Goal: Task Accomplishment & Management: Manage account settings

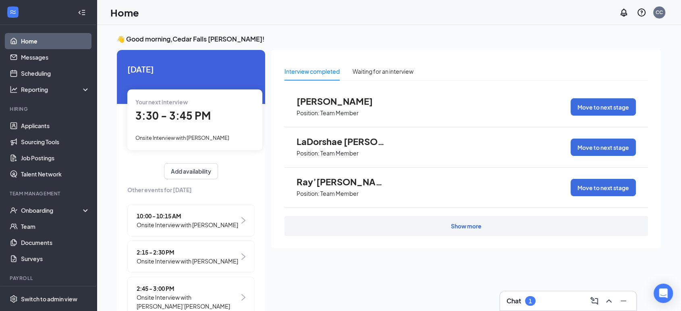
click at [330, 185] on span "Ray’[PERSON_NAME]" at bounding box center [341, 182] width 89 height 10
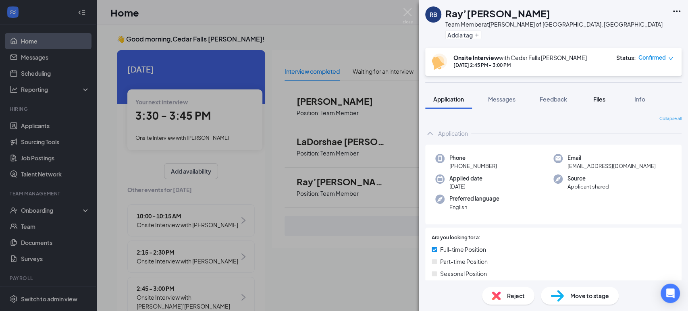
click at [604, 99] on span "Files" at bounding box center [599, 99] width 12 height 7
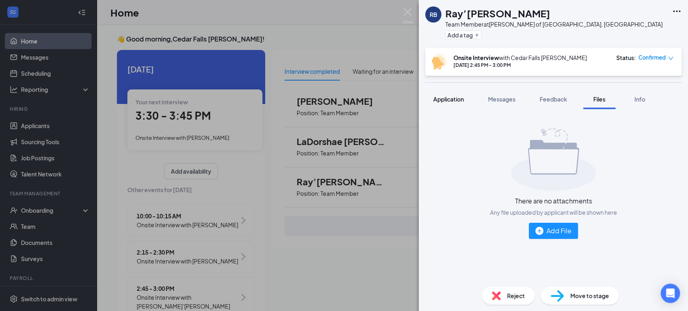
click at [451, 99] on span "Application" at bounding box center [448, 99] width 31 height 7
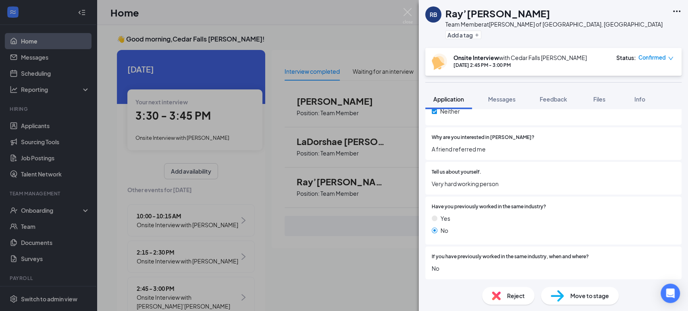
scroll to position [386, 0]
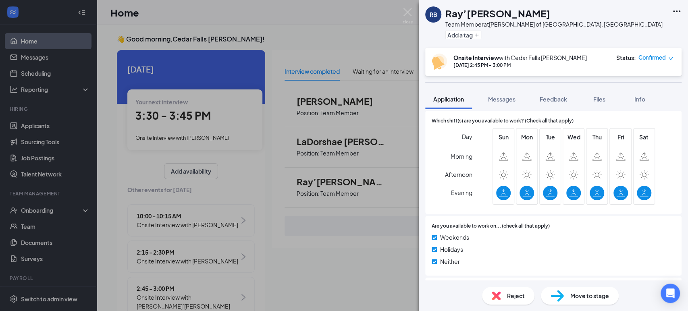
click at [261, 266] on div "[PERSON_NAME]’[PERSON_NAME] Team Member at [PERSON_NAME] of [GEOGRAPHIC_DATA], …" at bounding box center [344, 155] width 688 height 311
click at [264, 54] on div "[PERSON_NAME]’[PERSON_NAME] Team Member at [PERSON_NAME] of [GEOGRAPHIC_DATA], …" at bounding box center [344, 155] width 688 height 311
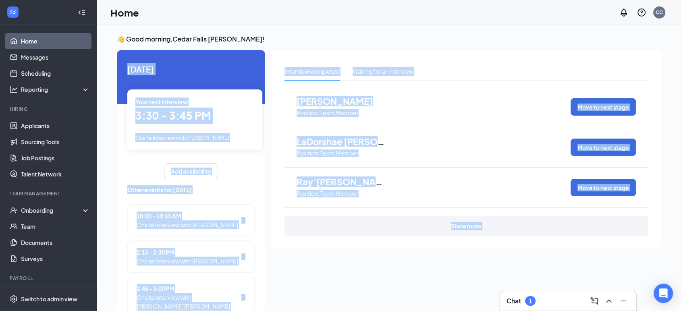
drag, startPoint x: 264, startPoint y: 54, endPoint x: 277, endPoint y: 41, distance: 18.0
click at [277, 41] on h3 "👋 Good morning, [GEOGRAPHIC_DATA] [PERSON_NAME] !" at bounding box center [389, 39] width 544 height 9
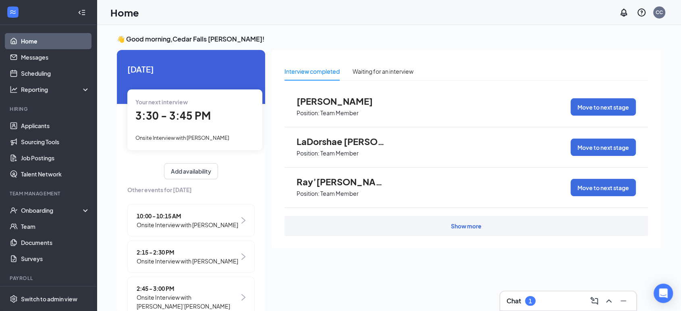
click at [345, 186] on span "Ray’[PERSON_NAME]" at bounding box center [341, 182] width 89 height 10
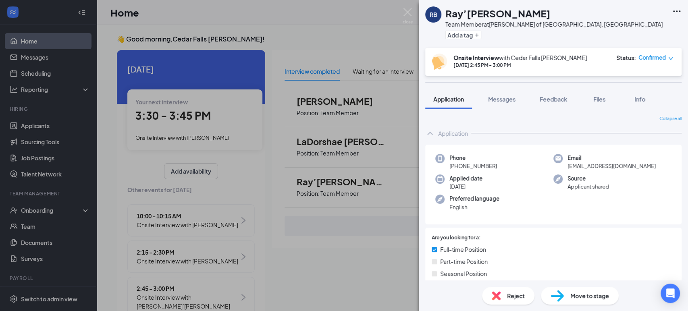
click at [679, 247] on div "Collapse all Application Phone [PHONE_NUMBER] Email [EMAIL_ADDRESS][DOMAIN_NAME…" at bounding box center [553, 194] width 269 height 171
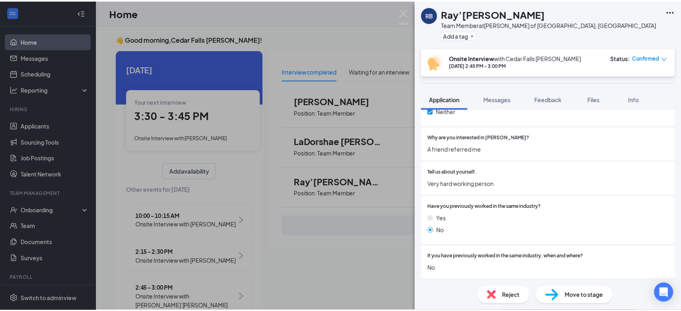
scroll to position [533, 0]
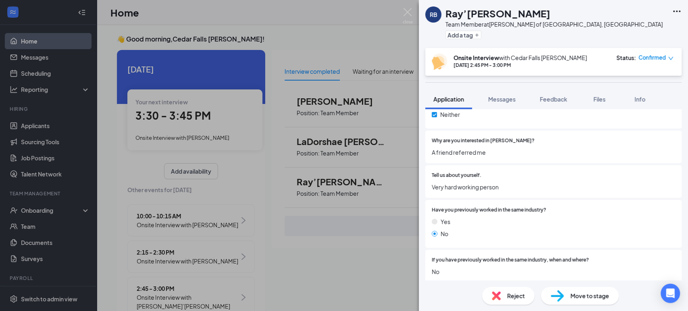
click at [258, 52] on div "[PERSON_NAME]’[PERSON_NAME] Team Member at [PERSON_NAME] of [GEOGRAPHIC_DATA], …" at bounding box center [344, 155] width 688 height 311
click at [265, 292] on div "[PERSON_NAME]’[PERSON_NAME] Team Member at [PERSON_NAME] of [GEOGRAPHIC_DATA], …" at bounding box center [344, 155] width 688 height 311
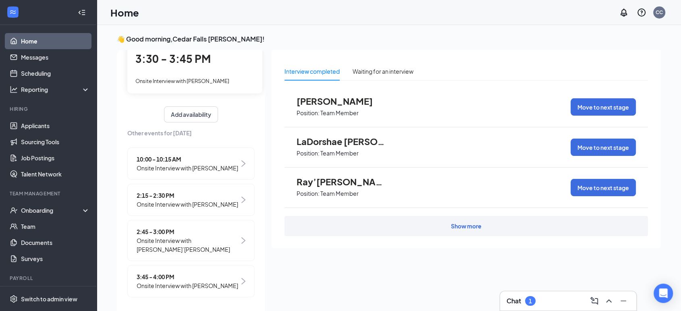
scroll to position [64, 0]
click at [166, 282] on span "Onsite Interview with [PERSON_NAME]" at bounding box center [188, 285] width 102 height 9
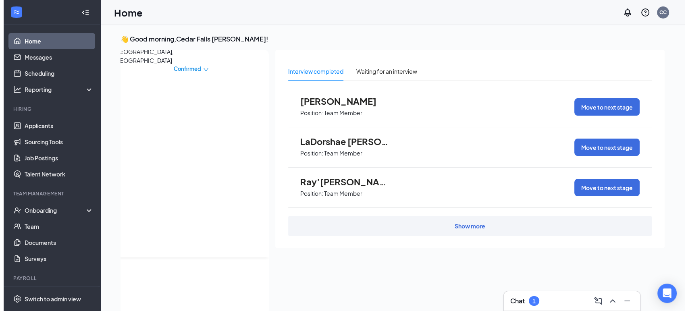
scroll to position [3, 0]
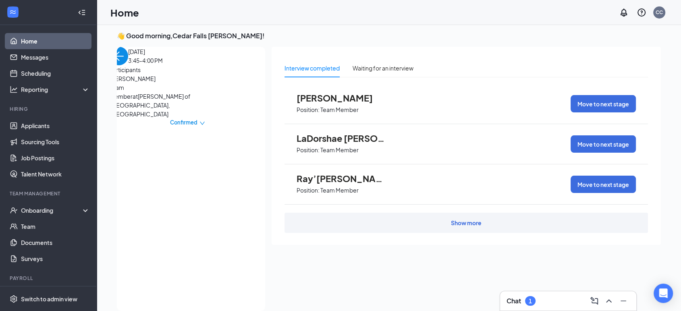
click at [158, 118] on span "Team Member at [GEOGRAPHIC_DATA][PERSON_NAME] of [GEOGRAPHIC_DATA], [GEOGRAPHIC…" at bounding box center [152, 100] width 85 height 35
click at [156, 83] on span "[PERSON_NAME]" at bounding box center [152, 78] width 85 height 9
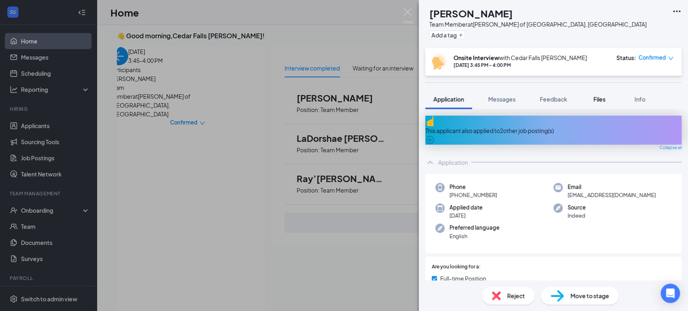
click at [596, 94] on button "Files" at bounding box center [599, 99] width 32 height 20
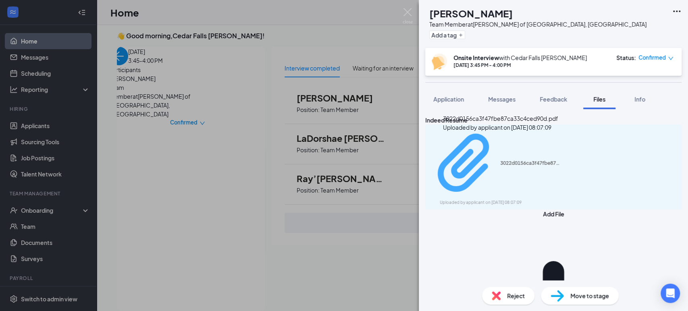
click at [500, 160] on div "3022d0156ca3f47fbe87ca33c4ced90d.pdf" at bounding box center [530, 163] width 60 height 6
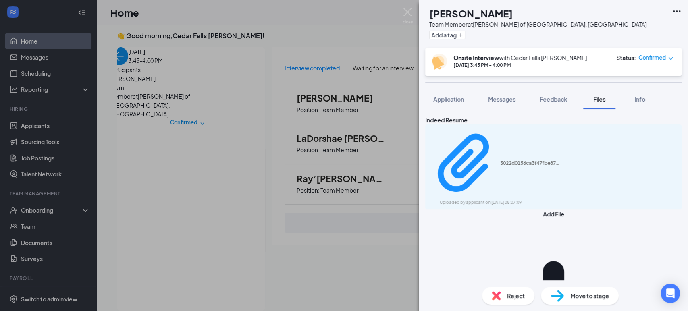
click at [318, 176] on div "AP [PERSON_NAME] Team Member at [GEOGRAPHIC_DATA][PERSON_NAME] of [GEOGRAPHIC_D…" at bounding box center [344, 155] width 688 height 311
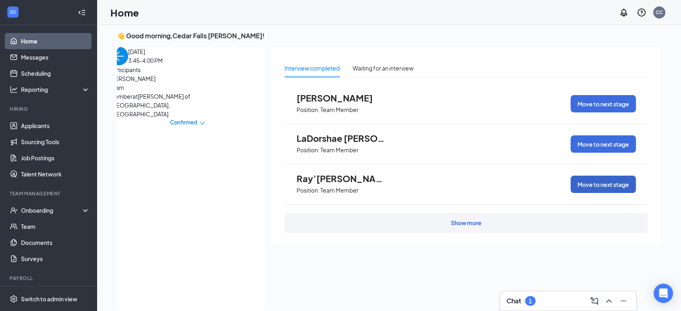
click at [577, 187] on button "Move to next stage" at bounding box center [603, 184] width 65 height 17
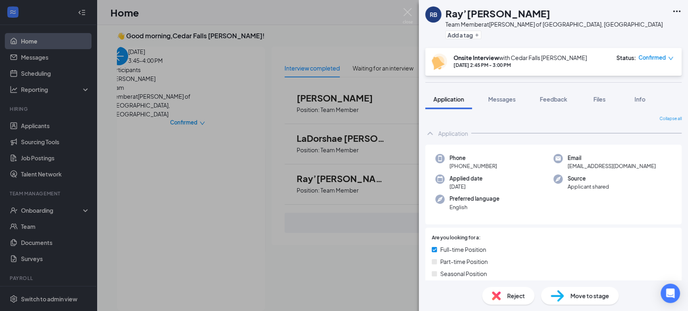
click at [648, 58] on span "Confirmed" at bounding box center [651, 58] width 27 height 8
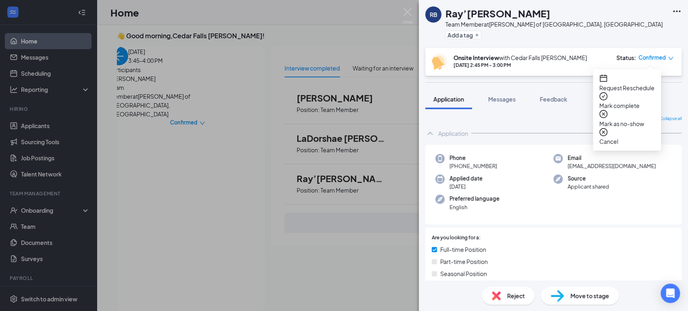
click at [625, 101] on span "Mark complete" at bounding box center [626, 105] width 55 height 9
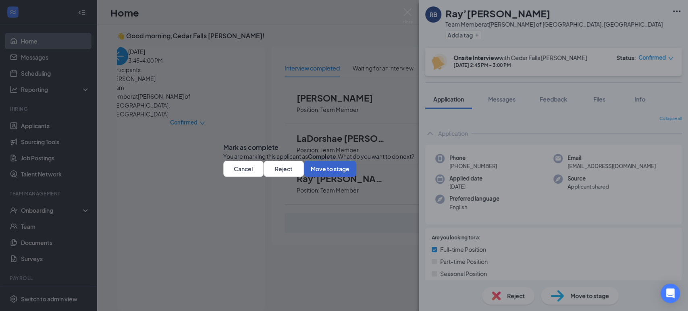
click at [356, 177] on button "Move to stage" at bounding box center [330, 169] width 52 height 16
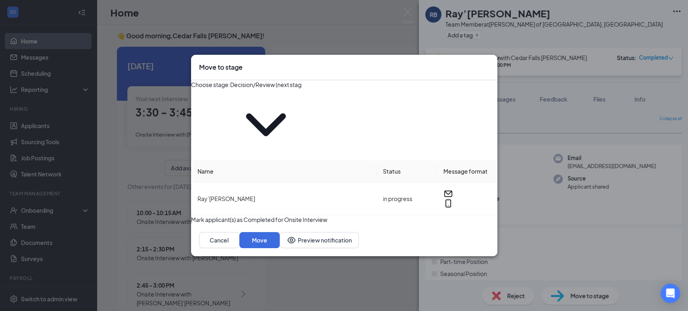
click at [301, 89] on input "Decision/Review (next stage)" at bounding box center [265, 84] width 71 height 9
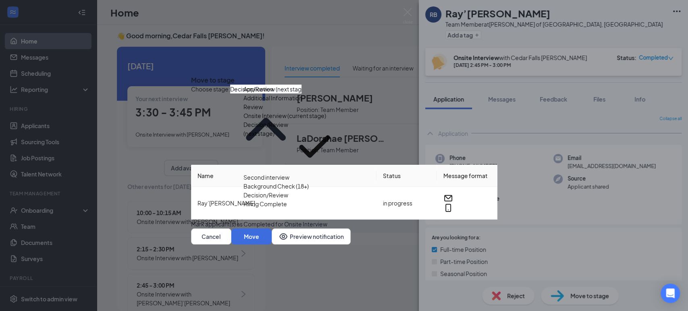
click at [289, 182] on div "Second interview" at bounding box center [266, 177] width 46 height 9
type input "Second interview"
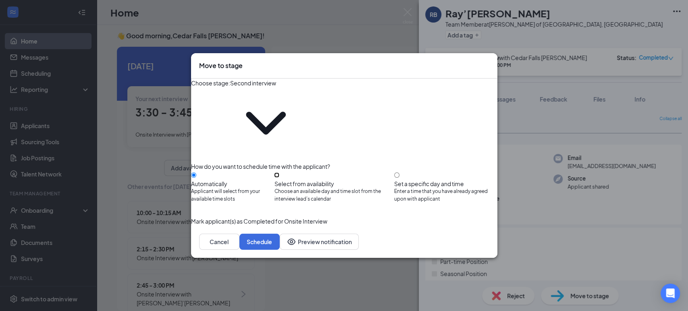
click at [279, 172] on input "Select from availability Choose an available day and time slot from the intervi…" at bounding box center [276, 174] width 5 height 5
radio input "true"
radio input "false"
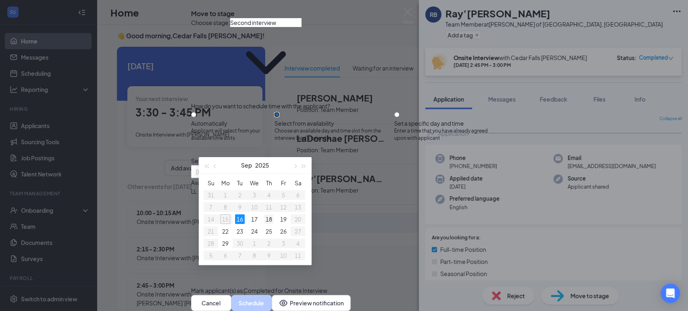
click at [269, 218] on div "18" at bounding box center [269, 219] width 10 height 10
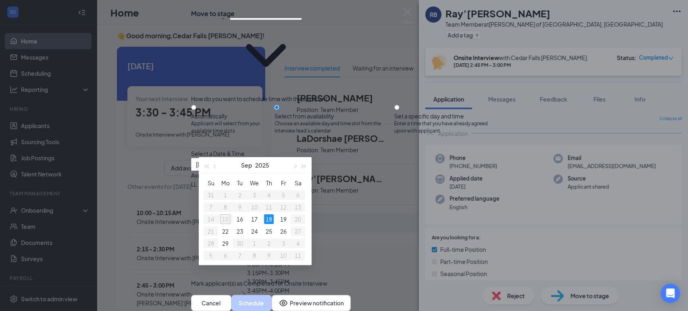
scroll to position [35, 0]
type input "[DATE]"
click at [345, 268] on div "3:15PM - 3:30PM" at bounding box center [268, 272] width 154 height 9
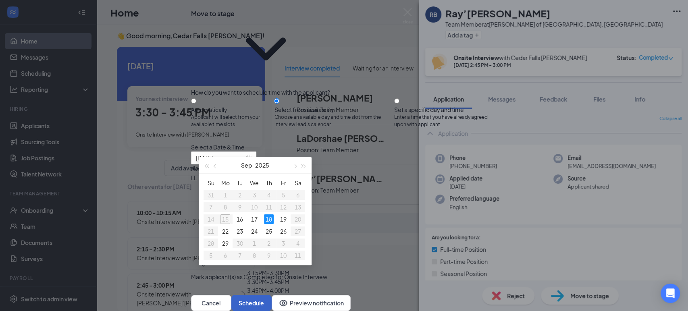
click at [272, 295] on button "Schedule" at bounding box center [251, 303] width 40 height 16
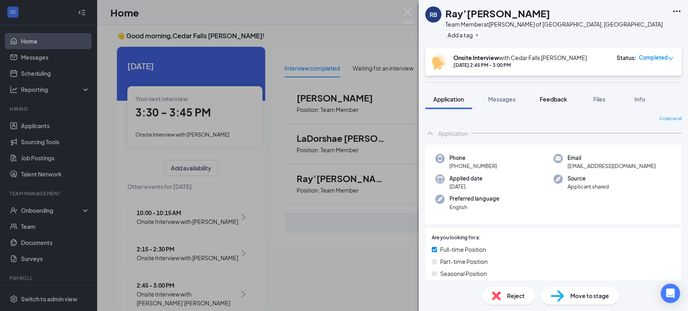
click at [552, 100] on span "Feedback" at bounding box center [553, 99] width 27 height 7
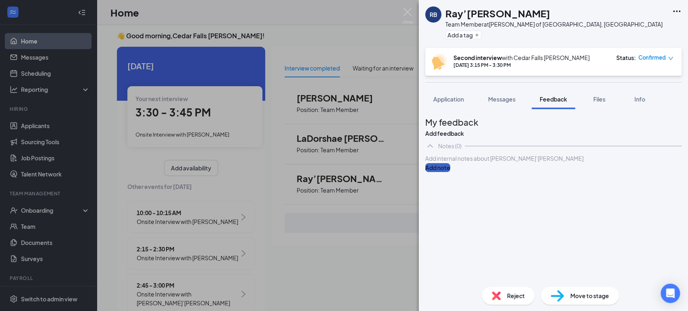
click at [450, 172] on button "Add note" at bounding box center [437, 167] width 25 height 9
click at [456, 163] on div at bounding box center [553, 158] width 255 height 8
click at [490, 172] on div "Add internal notes about [PERSON_NAME]’[PERSON_NAME] Add note" at bounding box center [553, 163] width 256 height 18
click at [469, 163] on div at bounding box center [553, 158] width 255 height 8
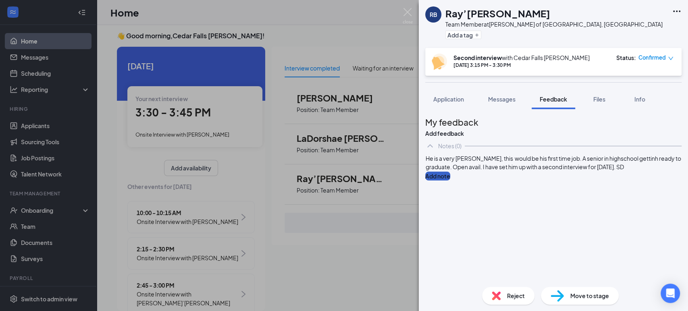
click at [450, 181] on button "Add note" at bounding box center [437, 176] width 25 height 9
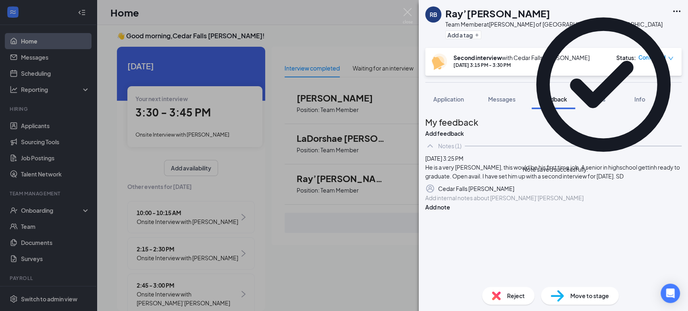
scroll to position [3, 0]
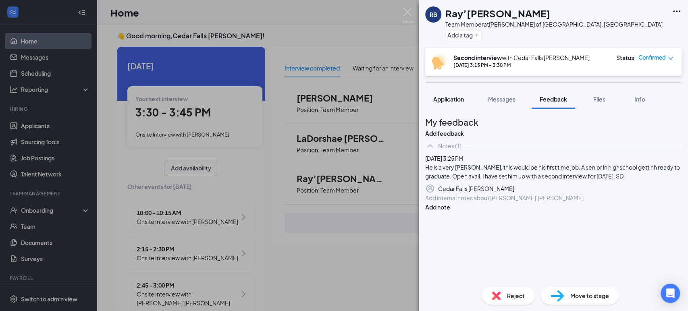
click at [437, 99] on span "Application" at bounding box center [448, 99] width 31 height 7
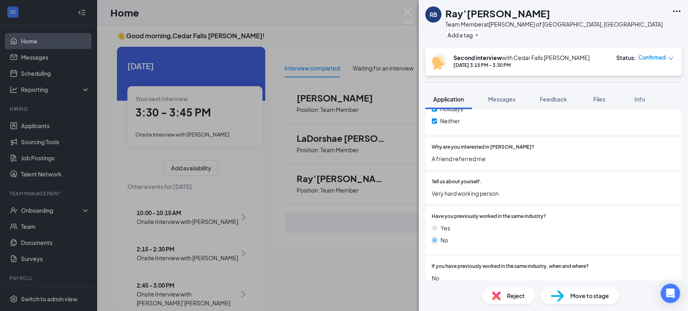
scroll to position [536, 0]
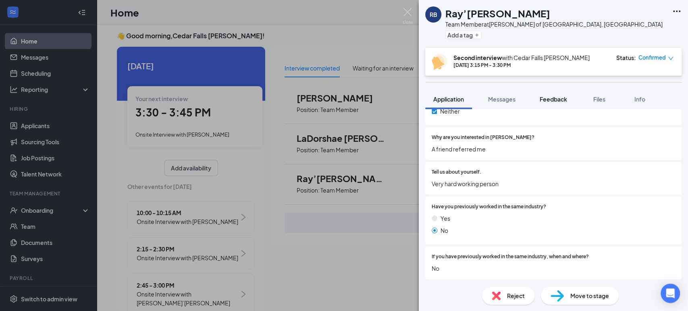
click at [548, 96] on span "Feedback" at bounding box center [553, 99] width 27 height 7
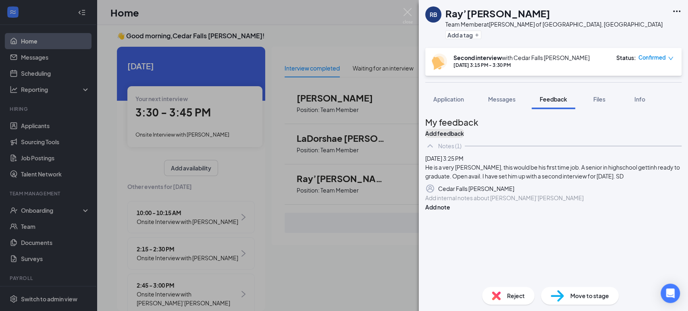
click at [464, 129] on button "Add feedback" at bounding box center [444, 133] width 39 height 9
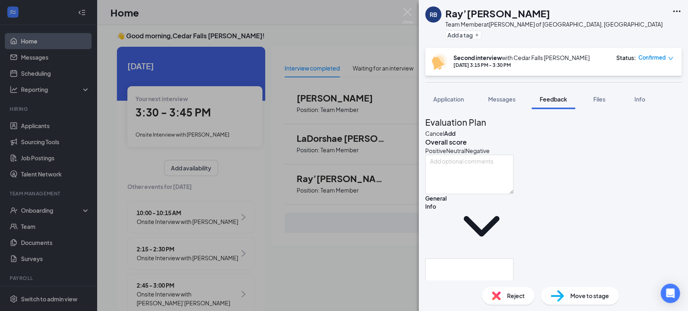
click at [434, 156] on icon "HappyFace" at bounding box center [430, 151] width 8 height 8
click at [679, 239] on div "Evaluation Plan Cancel Add Overall score Positive Neutral Negative General Info…" at bounding box center [553, 194] width 269 height 171
click at [467, 191] on textarea at bounding box center [469, 175] width 88 height 39
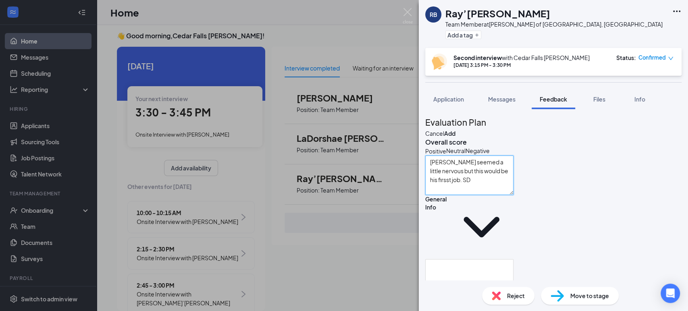
click at [513, 184] on textarea "[PERSON_NAME] seemed a little nervous but this would be his firsst job. SD" at bounding box center [469, 175] width 88 height 39
type textarea "[PERSON_NAME] seemed a little nervous but this would be his first job. SD"
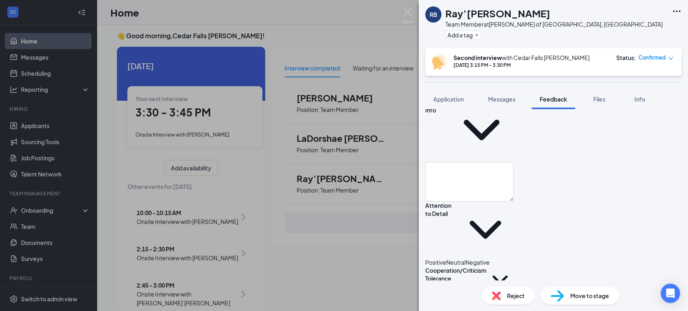
scroll to position [107, 0]
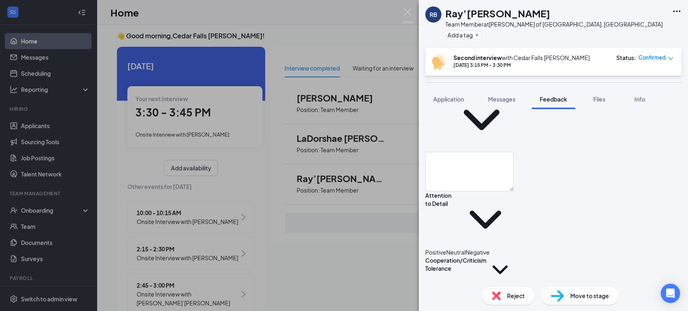
click at [425, 248] on icon "HappyFace" at bounding box center [425, 252] width 0 height 8
click at [425, 284] on icon "HappyFace" at bounding box center [425, 288] width 0 height 8
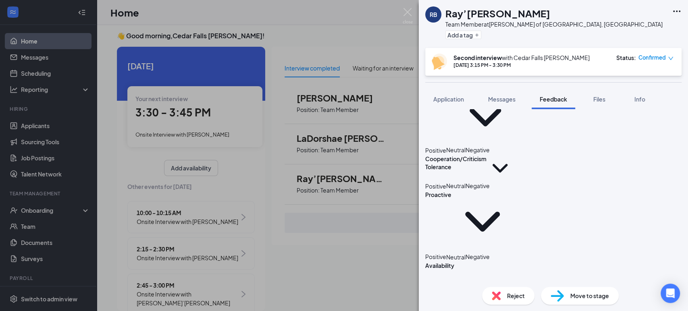
scroll to position [215, 0]
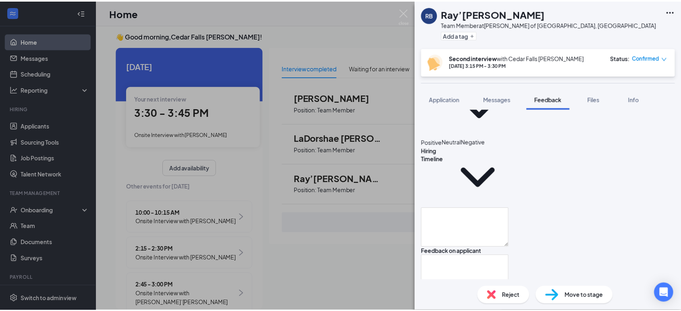
scroll to position [393, 0]
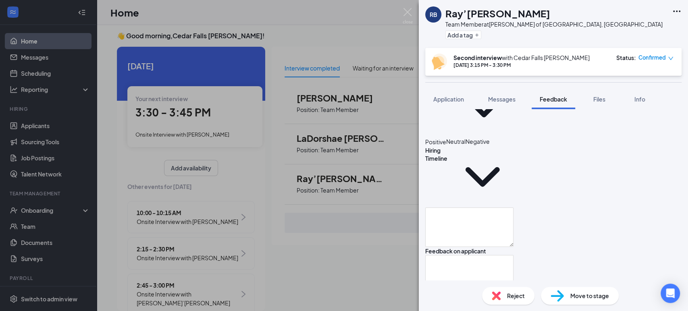
click at [319, 39] on div "[PERSON_NAME]’[PERSON_NAME] Team Member at [PERSON_NAME] of [GEOGRAPHIC_DATA], …" at bounding box center [344, 155] width 688 height 311
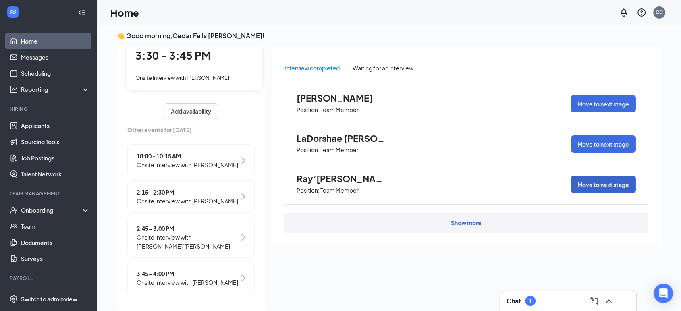
scroll to position [64, 0]
click at [187, 152] on span "10:00 - 10:15 AM" at bounding box center [188, 156] width 102 height 9
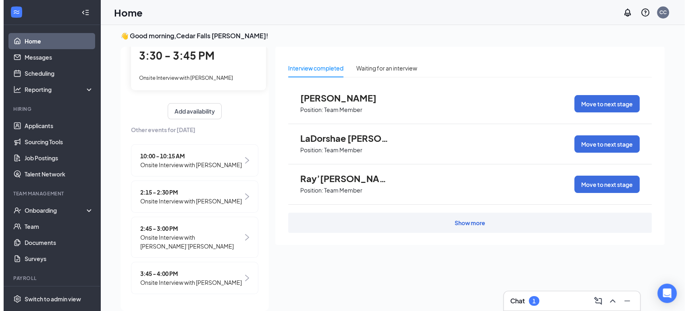
scroll to position [0, 0]
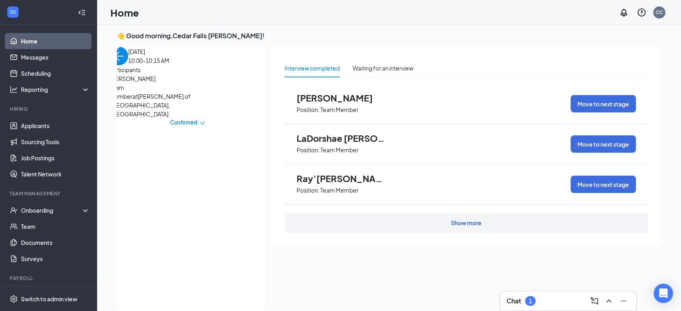
click at [197, 118] on span "Confirmed" at bounding box center [183, 122] width 27 height 8
click at [201, 158] on span "Mark complete" at bounding box center [196, 162] width 55 height 9
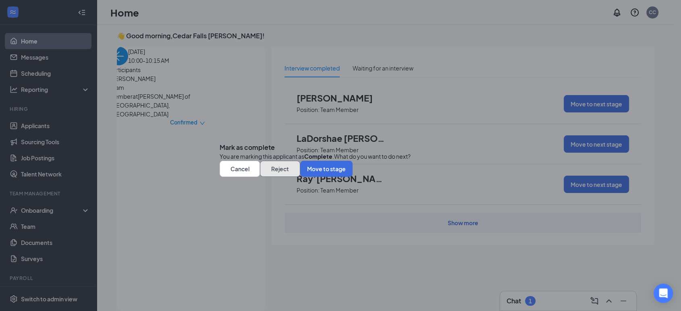
click at [300, 177] on button "Reject" at bounding box center [280, 169] width 40 height 16
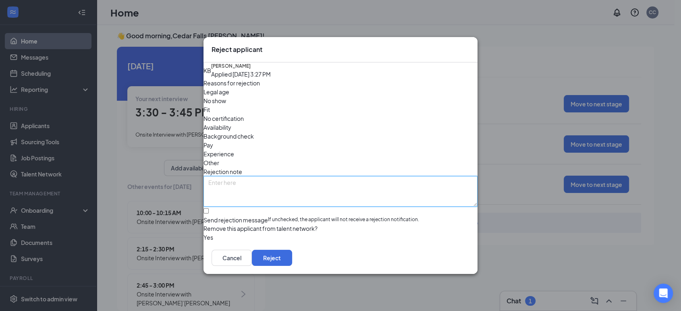
click at [226, 176] on textarea at bounding box center [341, 191] width 274 height 31
click at [241, 176] on textarea at bounding box center [341, 191] width 274 height 31
type textarea "w"
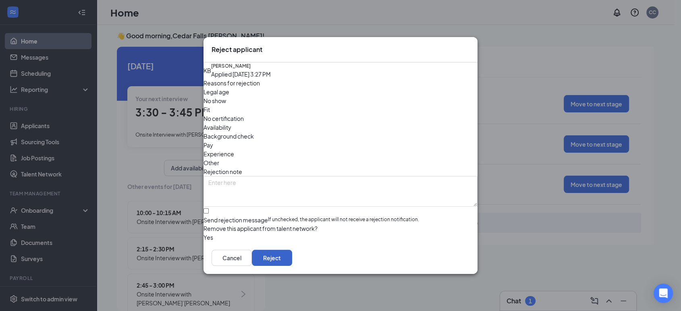
click at [292, 264] on button "Reject" at bounding box center [272, 258] width 40 height 16
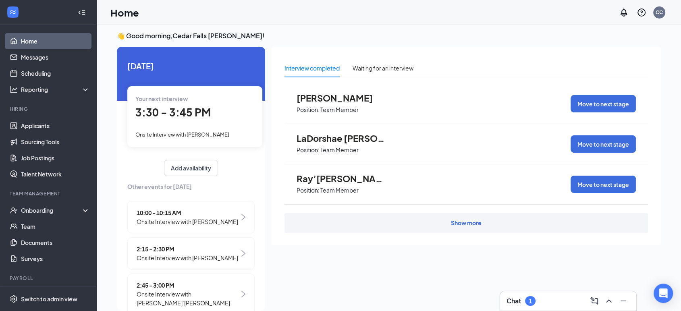
click at [163, 108] on span "3:30 - 3:45 PM" at bounding box center [172, 112] width 75 height 13
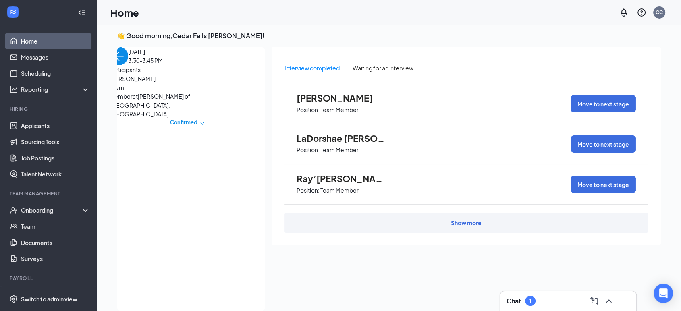
click at [120, 118] on span "Team Member at [GEOGRAPHIC_DATA][PERSON_NAME] of [GEOGRAPHIC_DATA], [GEOGRAPHIC…" at bounding box center [152, 100] width 85 height 35
click at [146, 83] on span "[PERSON_NAME]" at bounding box center [152, 78] width 85 height 9
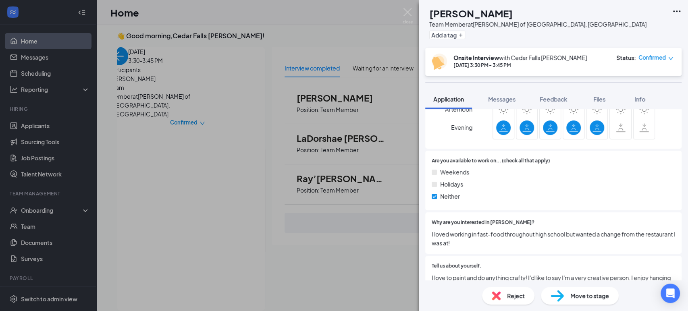
scroll to position [554, 0]
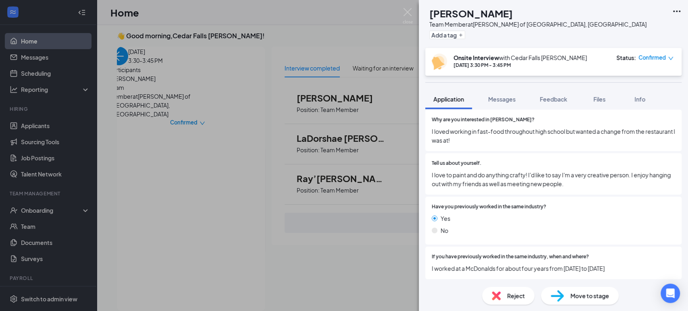
drag, startPoint x: 684, startPoint y: 275, endPoint x: 301, endPoint y: 250, distance: 384.1
click at [301, 250] on div "CS [PERSON_NAME] Team Member at [PERSON_NAME] of [GEOGRAPHIC_DATA], [GEOGRAPHIC…" at bounding box center [344, 155] width 688 height 311
